Goal: Task Accomplishment & Management: Manage account settings

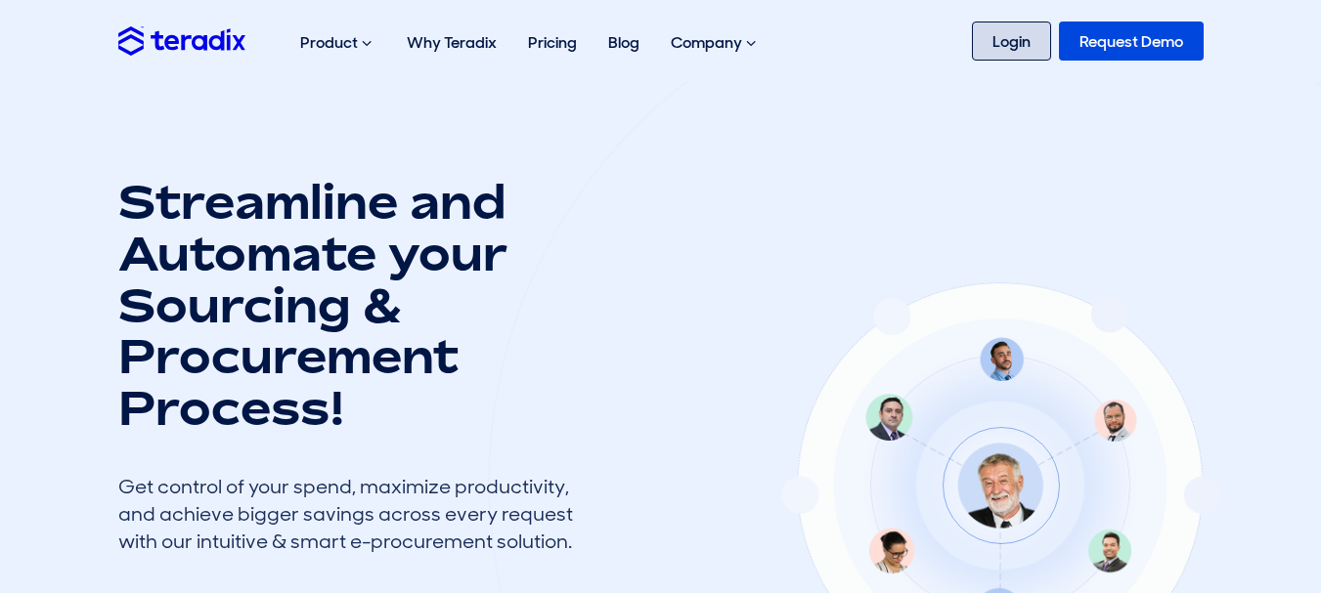
click at [997, 45] on link "Login" at bounding box center [1011, 41] width 79 height 39
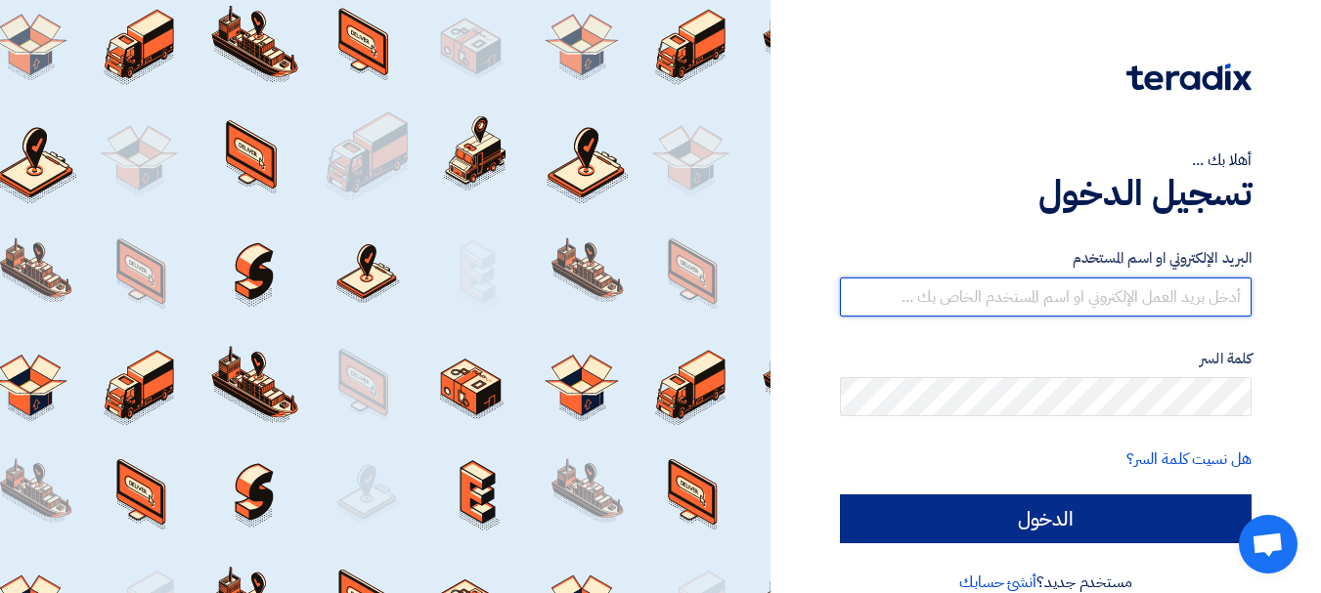
type input "[EMAIL_ADDRESS][DOMAIN_NAME]"
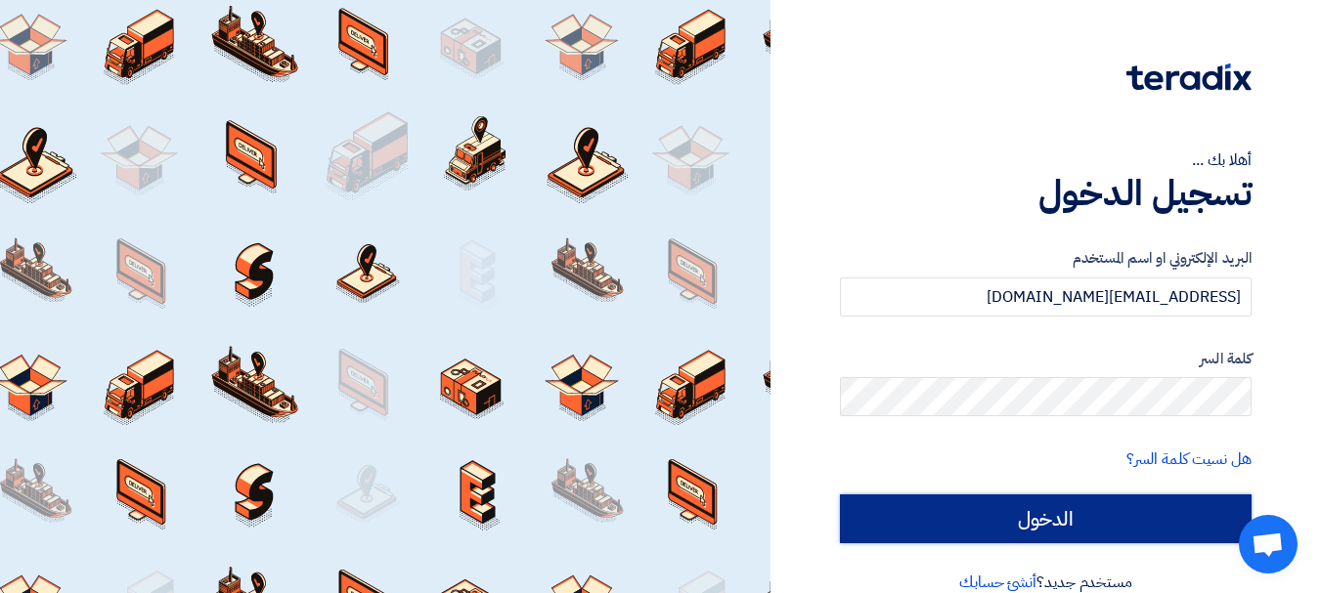
click at [949, 517] on input "الدخول" at bounding box center [1046, 519] width 412 height 49
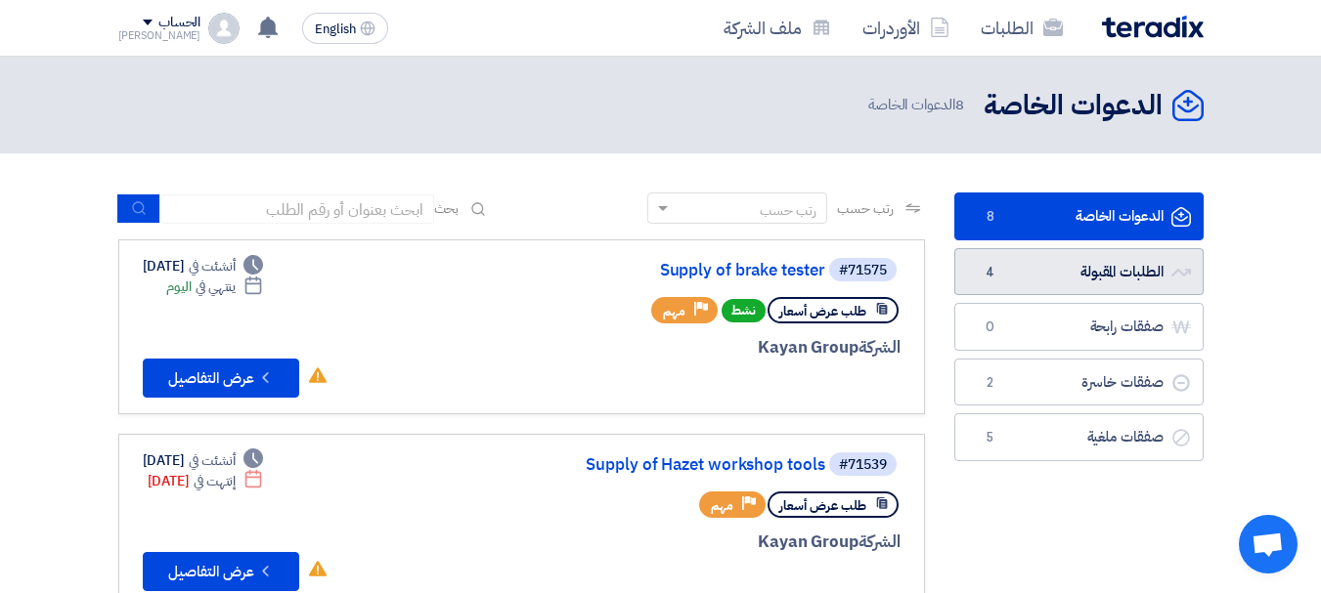
click at [1133, 273] on link "الطلبات المقبولة الطلبات المقبولة 4" at bounding box center [1078, 272] width 249 height 48
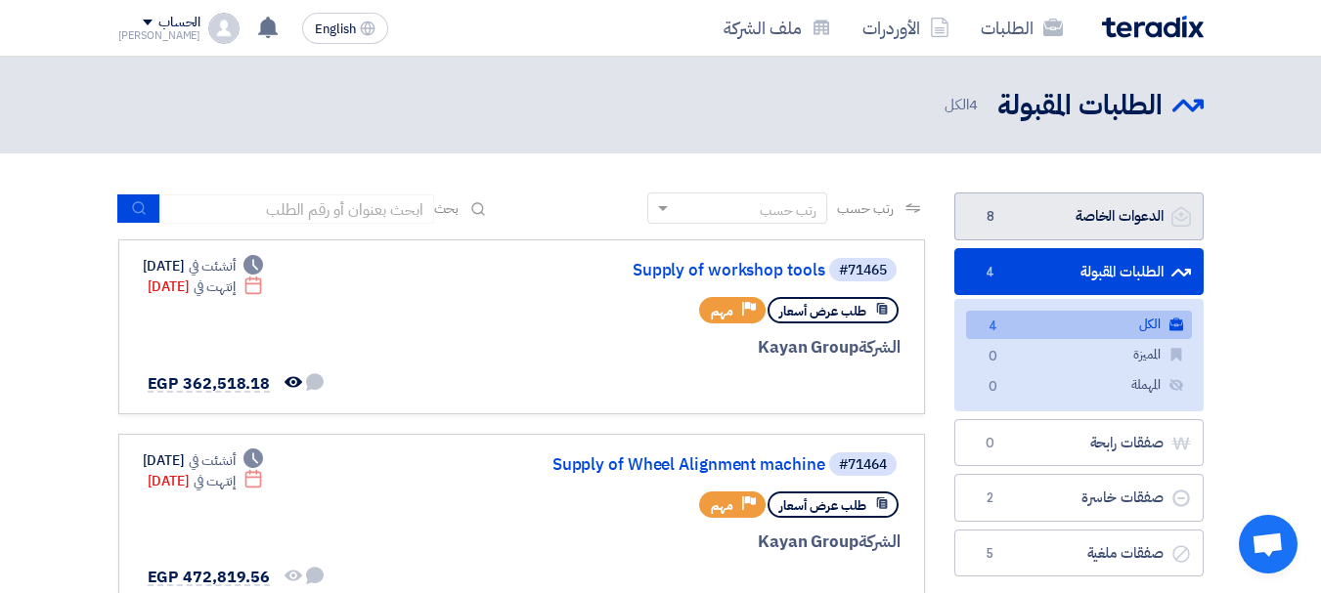
click at [1094, 225] on link "الدعوات الخاصة الدعوات الخاصة 8" at bounding box center [1078, 217] width 249 height 48
